Goal: Obtain resource: Download file/media

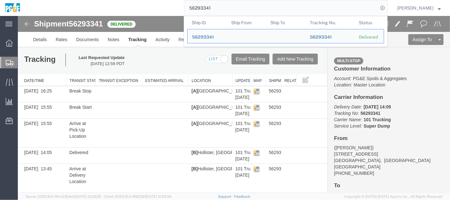
click at [214, 7] on input "56293341" at bounding box center [281, 7] width 194 height 15
click at [214, 6] on input "56293341" at bounding box center [281, 7] width 194 height 15
paste input "817"
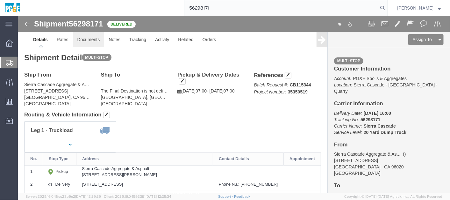
type input "56298171"
click link "Documents"
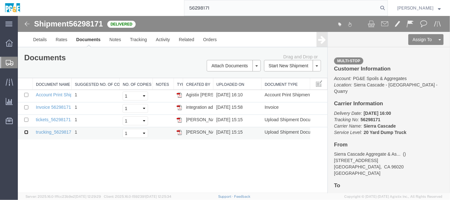
click at [25, 130] on input "checkbox" at bounding box center [26, 132] width 4 height 4
checkbox input "true"
click at [26, 118] on input "checkbox" at bounding box center [26, 119] width 4 height 4
checkbox input "true"
click at [26, 105] on input "checkbox" at bounding box center [26, 107] width 4 height 4
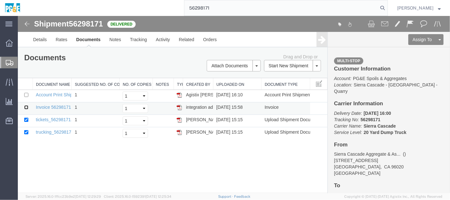
checkbox input "true"
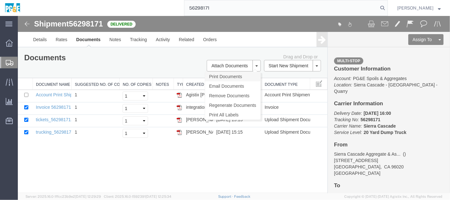
click at [242, 76] on link "Print Documents" at bounding box center [232, 76] width 55 height 10
click at [136, 42] on link "Tracking" at bounding box center [138, 39] width 26 height 15
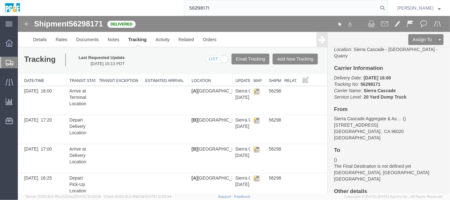
click at [196, 9] on input "56298171" at bounding box center [281, 7] width 194 height 15
paste input "320058"
type input "56320058"
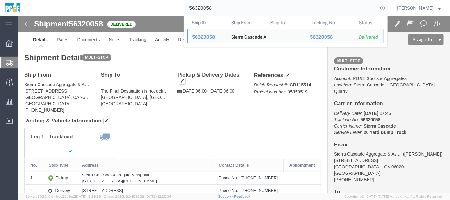
click div "Leg 1 - Truckload Vehicle 1: 20 Yard Dump Truck Number of trucks: 1"
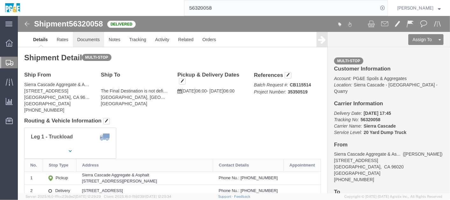
click link "Documents"
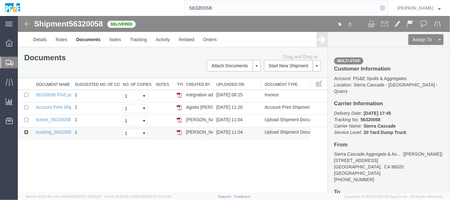
click at [26, 131] on input "checkbox" at bounding box center [26, 132] width 4 height 4
checkbox input "true"
click at [25, 119] on input "checkbox" at bounding box center [26, 119] width 4 height 4
checkbox input "true"
click at [25, 93] on input "checkbox" at bounding box center [26, 94] width 4 height 4
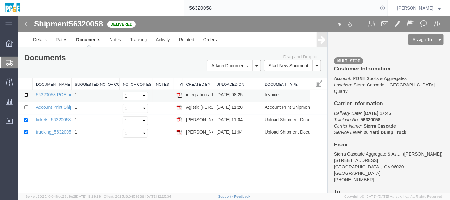
checkbox input "true"
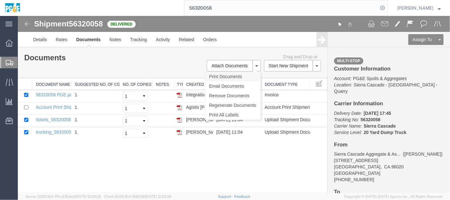
click at [229, 74] on link "Print Documents" at bounding box center [232, 76] width 55 height 10
click at [147, 39] on link "Tracking" at bounding box center [138, 39] width 26 height 15
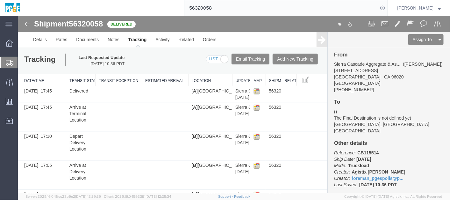
scroll to position [94, 0]
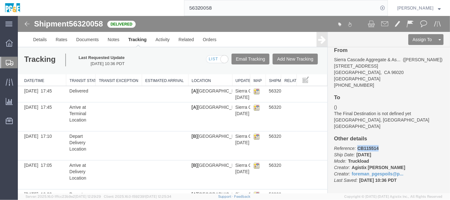
drag, startPoint x: 377, startPoint y: 139, endPoint x: 353, endPoint y: 140, distance: 23.6
click at [353, 145] on p "Reference: CB115514 Ship Date: [DATE] Mode: Truckload Creator: Agistix [PERSON_…" at bounding box center [389, 164] width 110 height 38
copy b "CB115514"
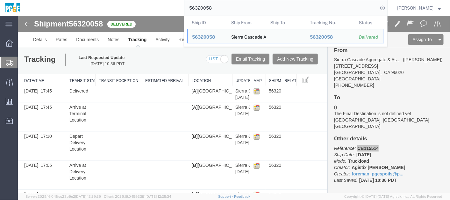
click at [209, 8] on input "56320058" at bounding box center [281, 7] width 194 height 15
click at [211, 10] on input "56320058" at bounding box center [281, 7] width 194 height 15
paste input "293095"
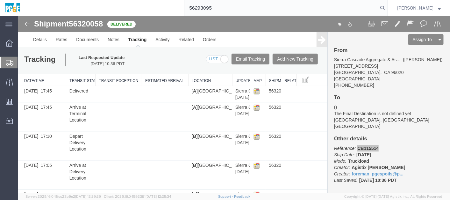
type input "56293095"
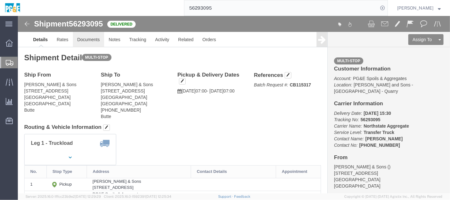
click link "Documents"
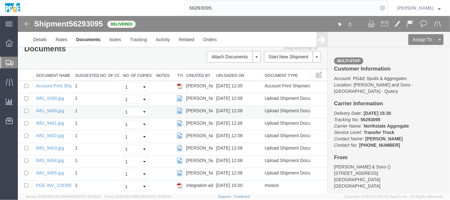
scroll to position [14, 0]
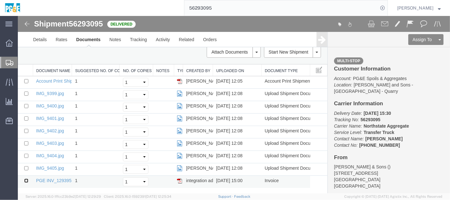
click at [26, 179] on input "checkbox" at bounding box center [26, 180] width 4 height 4
checkbox input "true"
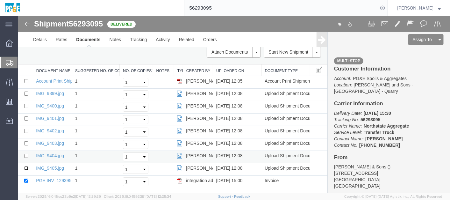
drag, startPoint x: 25, startPoint y: 166, endPoint x: 26, endPoint y: 159, distance: 7.1
click at [25, 166] on input "checkbox" at bounding box center [26, 168] width 4 height 4
checkbox input "true"
click at [25, 154] on input "checkbox" at bounding box center [26, 155] width 4 height 4
checkbox input "true"
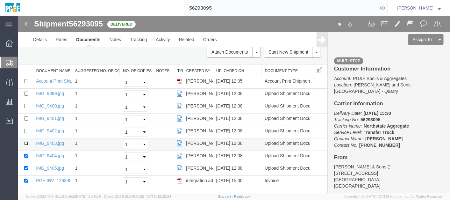
click at [25, 143] on input "checkbox" at bounding box center [26, 143] width 4 height 4
checkbox input "true"
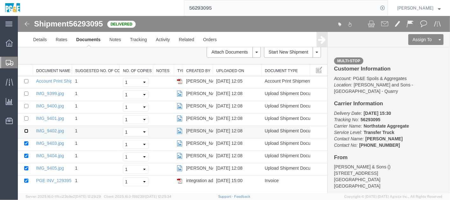
click at [25, 129] on input "checkbox" at bounding box center [26, 130] width 4 height 4
checkbox input "true"
click at [26, 116] on input "checkbox" at bounding box center [26, 118] width 4 height 4
checkbox input "true"
click at [27, 102] on td at bounding box center [25, 107] width 15 height 12
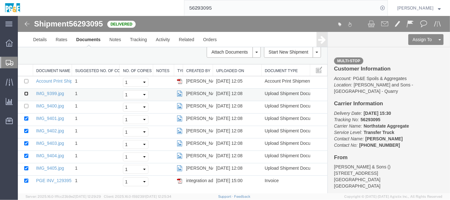
click at [26, 91] on input "checkbox" at bounding box center [26, 93] width 4 height 4
checkbox input "true"
click at [25, 103] on input "checkbox" at bounding box center [26, 105] width 4 height 4
checkbox input "true"
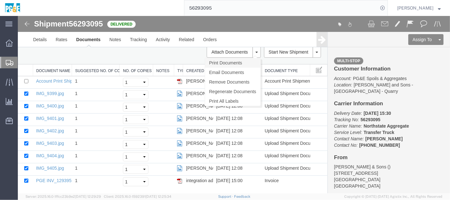
click at [240, 62] on link "Print Documents" at bounding box center [232, 63] width 55 height 10
click at [135, 39] on link "Tracking" at bounding box center [138, 39] width 26 height 15
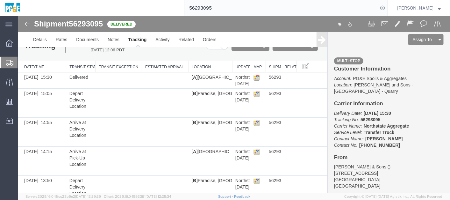
click at [213, 10] on input "56293095" at bounding box center [281, 7] width 194 height 15
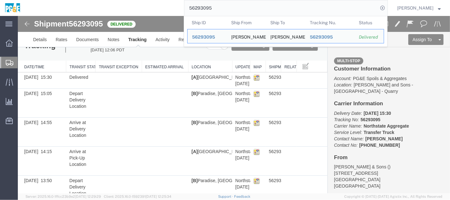
click at [213, 10] on input "56293095" at bounding box center [281, 7] width 194 height 15
click at [209, 11] on input "56293095" at bounding box center [281, 7] width 194 height 15
paste input "325762"
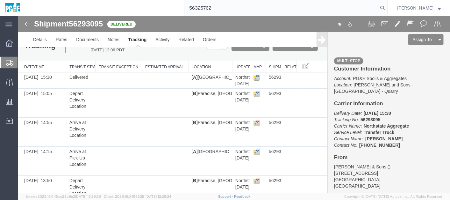
type input "56325762"
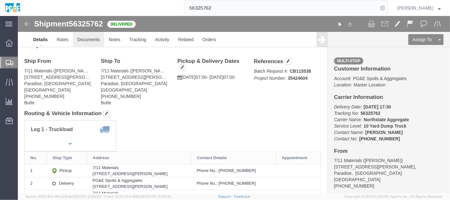
click link "Documents"
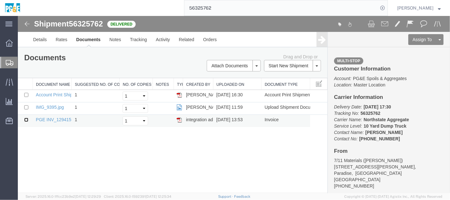
drag, startPoint x: 27, startPoint y: 118, endPoint x: 28, endPoint y: 114, distance: 4.9
click at [27, 117] on input "checkbox" at bounding box center [26, 119] width 4 height 4
checkbox input "true"
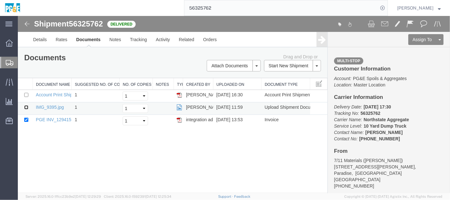
click at [26, 106] on input "checkbox" at bounding box center [26, 107] width 4 height 4
checkbox input "true"
click at [241, 75] on link "Print Documents" at bounding box center [232, 76] width 55 height 10
click at [144, 35] on link "Tracking" at bounding box center [138, 39] width 26 height 15
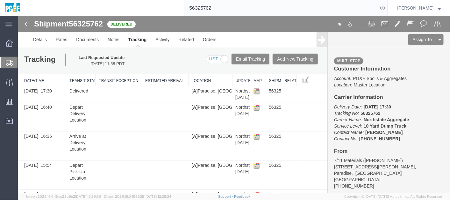
click at [209, 10] on input "56325762" at bounding box center [281, 7] width 194 height 15
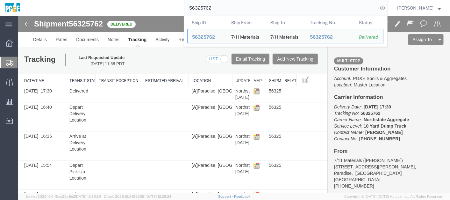
click at [209, 10] on input "56325762" at bounding box center [281, 7] width 194 height 15
paste input "4"
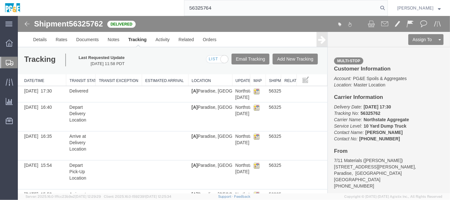
type input "56325764"
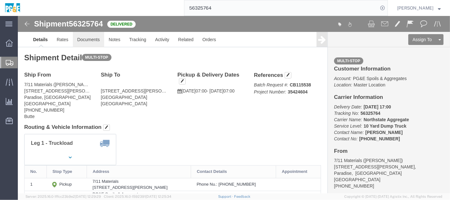
click link "Documents"
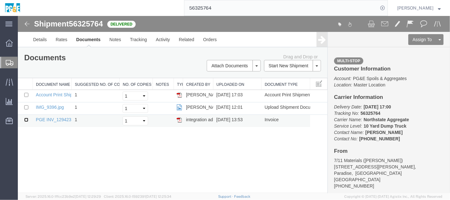
click at [25, 117] on input "checkbox" at bounding box center [26, 119] width 4 height 4
checkbox input "true"
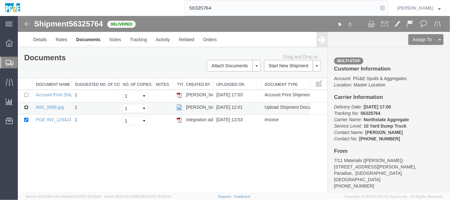
click at [26, 106] on input "checkbox" at bounding box center [26, 107] width 4 height 4
checkbox input "true"
click at [245, 78] on link "Print Documents" at bounding box center [232, 76] width 55 height 10
click at [145, 41] on link "Tracking" at bounding box center [138, 39] width 26 height 15
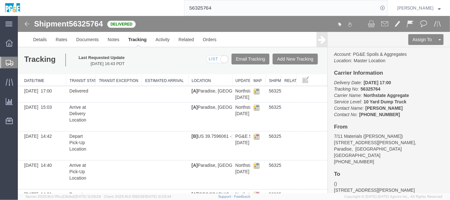
scroll to position [35, 0]
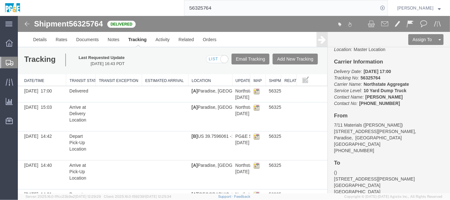
click at [216, 4] on input "56325764" at bounding box center [281, 7] width 194 height 15
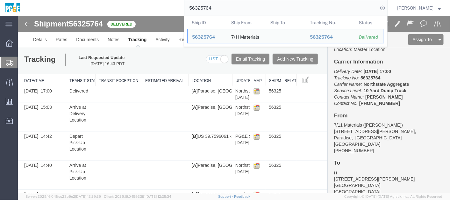
click at [216, 4] on input "56325764" at bounding box center [281, 7] width 194 height 15
paste input "1297"
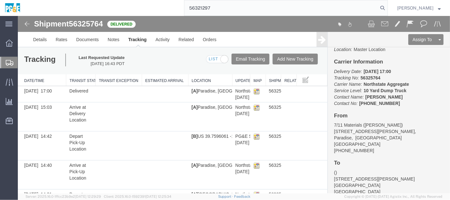
type input "56321297"
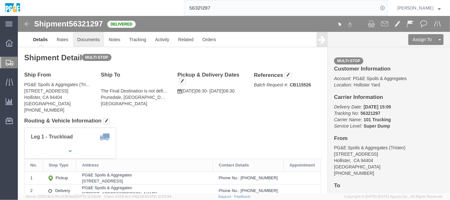
click link "Documents"
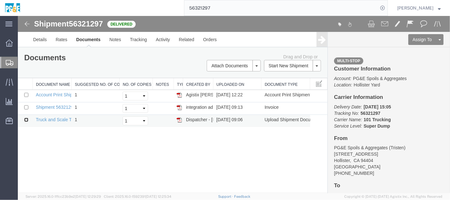
click at [27, 118] on input "checkbox" at bounding box center [26, 119] width 4 height 4
checkbox input "true"
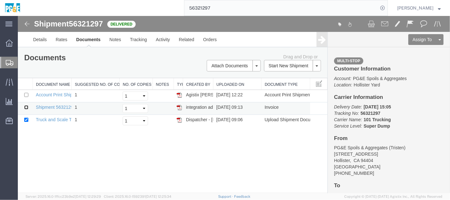
click at [26, 107] on input "checkbox" at bounding box center [26, 107] width 4 height 4
checkbox input "true"
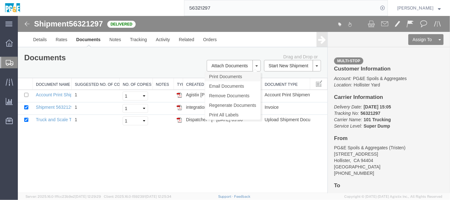
click at [236, 78] on link "Print Documents" at bounding box center [232, 76] width 55 height 10
click at [142, 43] on link "Tracking" at bounding box center [138, 39] width 26 height 15
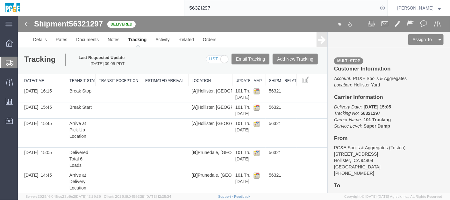
click at [210, 7] on input "56321297" at bounding box center [281, 7] width 194 height 15
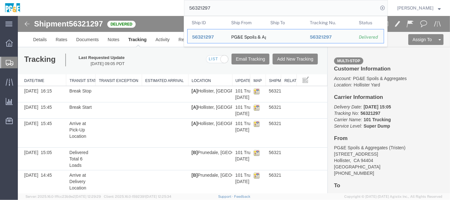
click at [210, 7] on input "56321297" at bounding box center [281, 7] width 194 height 15
paste input "9"
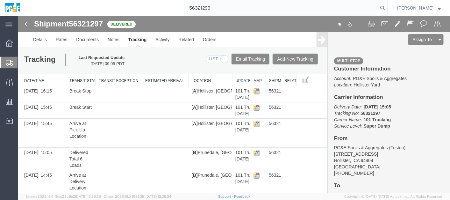
type input "56321299"
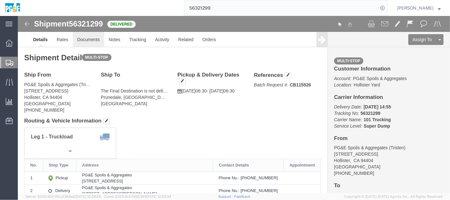
click link "Documents"
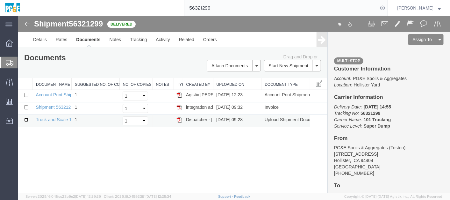
click at [24, 119] on input "checkbox" at bounding box center [26, 119] width 4 height 4
checkbox input "true"
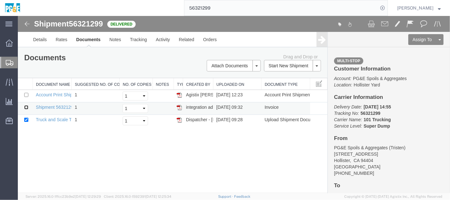
click at [25, 106] on input "checkbox" at bounding box center [26, 107] width 4 height 4
checkbox input "true"
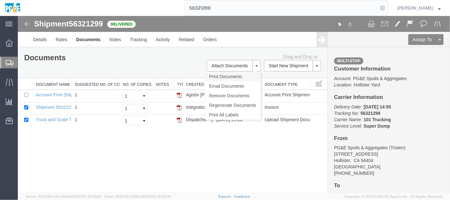
click at [229, 77] on link "Print Documents" at bounding box center [232, 76] width 55 height 10
click at [141, 38] on link "Tracking" at bounding box center [138, 39] width 26 height 15
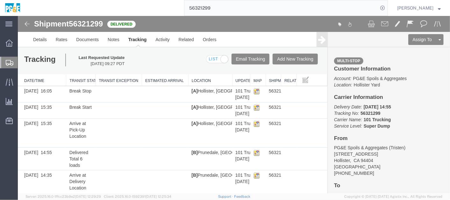
click at [207, 9] on input "56321299" at bounding box center [281, 7] width 194 height 15
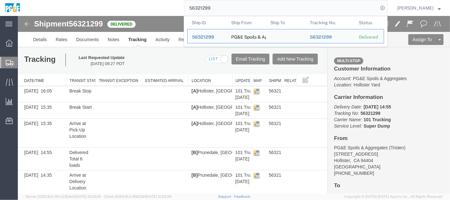
click at [207, 9] on input "56321299" at bounding box center [281, 7] width 194 height 15
paste input "302"
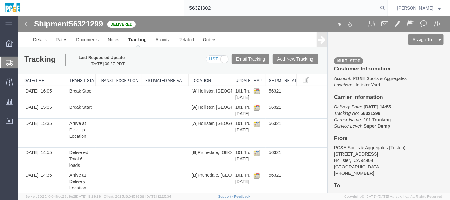
type input "56321302"
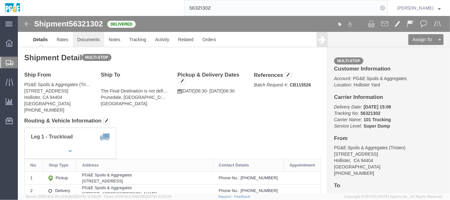
click link "Documents"
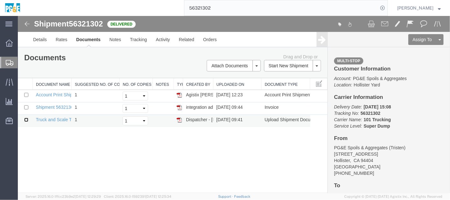
click at [26, 118] on input "checkbox" at bounding box center [26, 119] width 4 height 4
checkbox input "true"
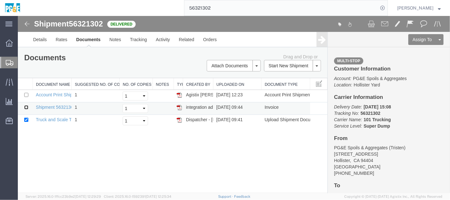
click at [27, 107] on input "checkbox" at bounding box center [26, 107] width 4 height 4
checkbox input "true"
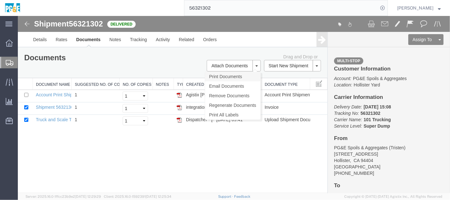
click at [244, 79] on link "Print Documents" at bounding box center [232, 76] width 55 height 10
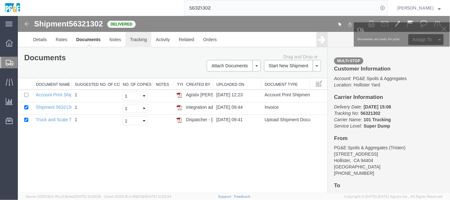
click at [136, 38] on link "Tracking" at bounding box center [138, 39] width 26 height 15
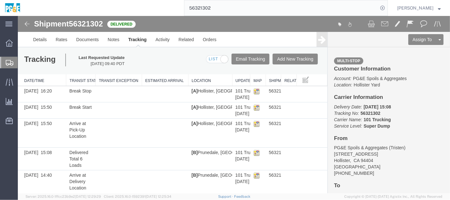
click at [204, 11] on input "56321302" at bounding box center [281, 7] width 194 height 15
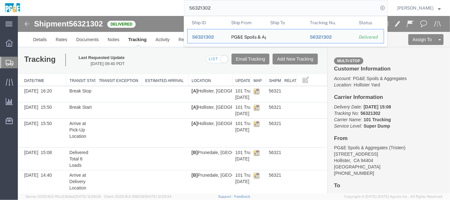
click at [204, 11] on input "56321302" at bounding box center [281, 7] width 194 height 15
paste input "11"
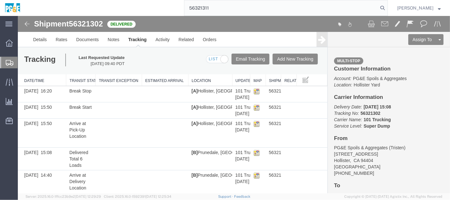
type input "56321311"
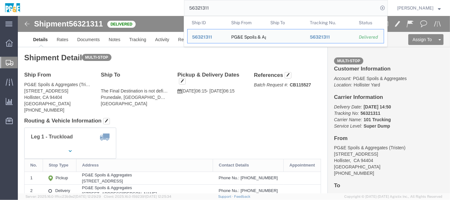
click address "PG&E Spoils & Aggregates (Tristen) [STREET_ADDRESS][PERSON_NAME] [PHONE_NUMBER]"
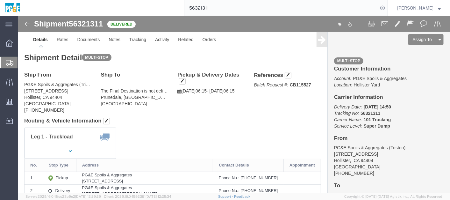
click div "Shipment Detail Multi-stop Ship From PG&E Spoils & Aggregates (Tristen) [STREET…"
click link "Documents"
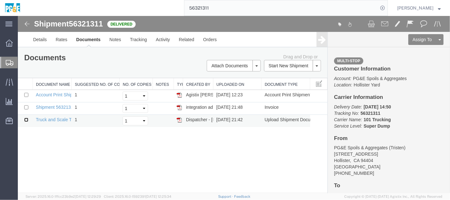
click at [25, 119] on input "checkbox" at bounding box center [26, 119] width 4 height 4
checkbox input "true"
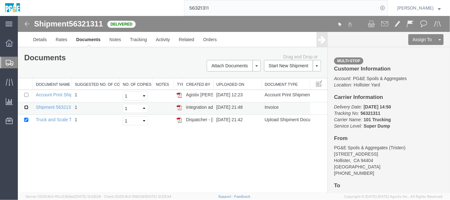
click at [25, 107] on input "checkbox" at bounding box center [26, 107] width 4 height 4
checkbox input "true"
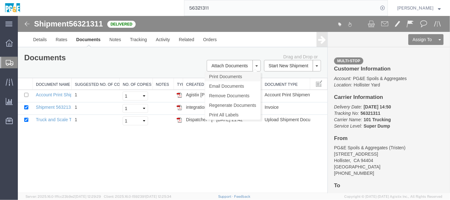
click at [244, 74] on link "Print Documents" at bounding box center [232, 76] width 55 height 10
click at [138, 41] on link "Tracking" at bounding box center [138, 39] width 26 height 15
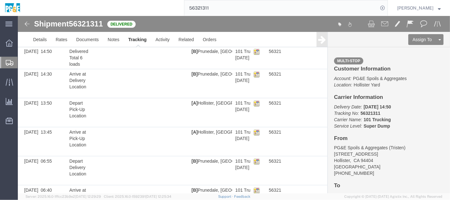
scroll to position [208, 0]
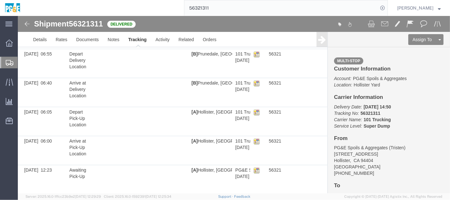
click at [203, 8] on input "56321311" at bounding box center [281, 7] width 194 height 15
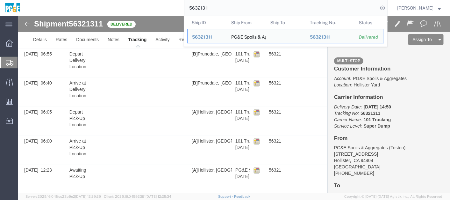
click at [203, 8] on input "56321311" at bounding box center [281, 7] width 194 height 15
paste input "2"
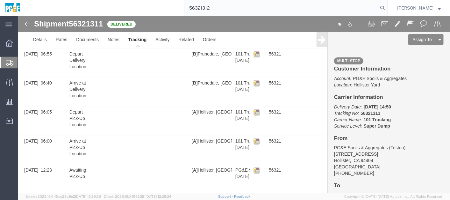
type input "56321312"
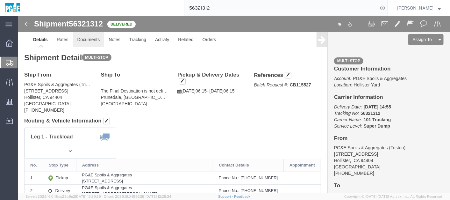
click link "Documents"
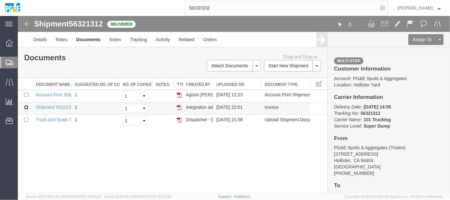
click at [25, 106] on input "checkbox" at bounding box center [26, 107] width 4 height 4
checkbox input "true"
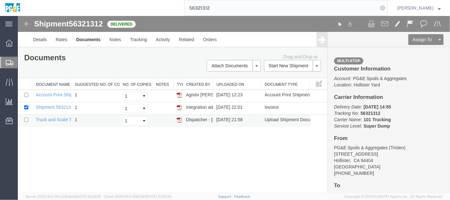
click at [25, 121] on td at bounding box center [25, 120] width 15 height 12
click at [28, 118] on input "checkbox" at bounding box center [26, 119] width 4 height 4
checkbox input "true"
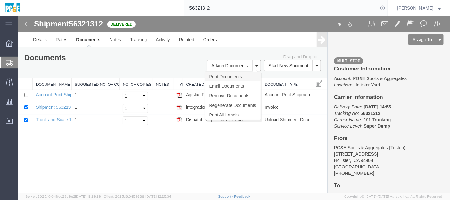
click at [239, 76] on link "Print Documents" at bounding box center [232, 76] width 55 height 10
click at [137, 44] on link "Tracking" at bounding box center [138, 39] width 26 height 15
